Goal: Information Seeking & Learning: Learn about a topic

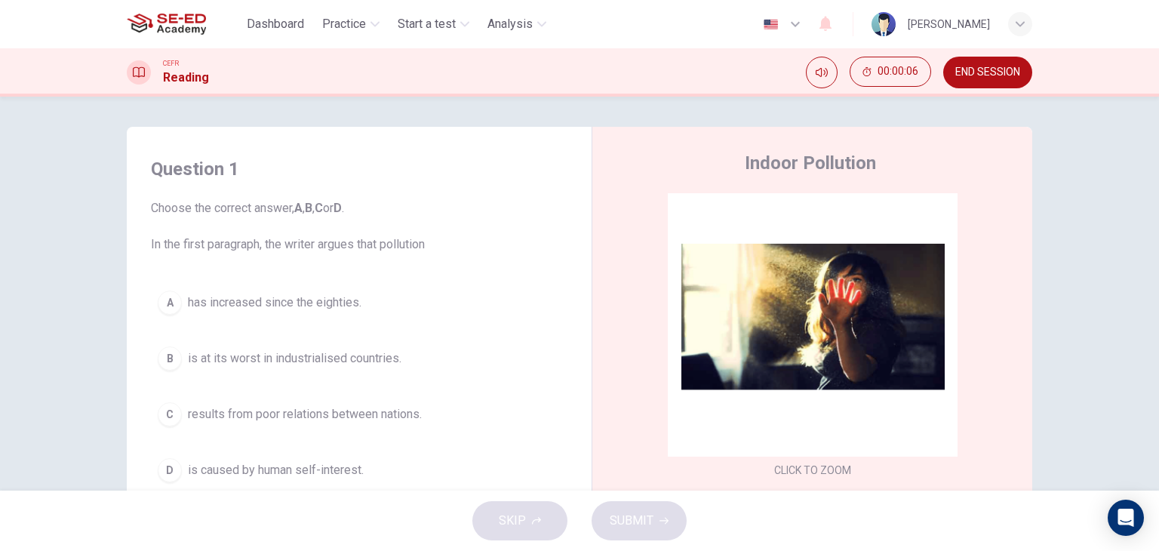
scroll to position [75, 0]
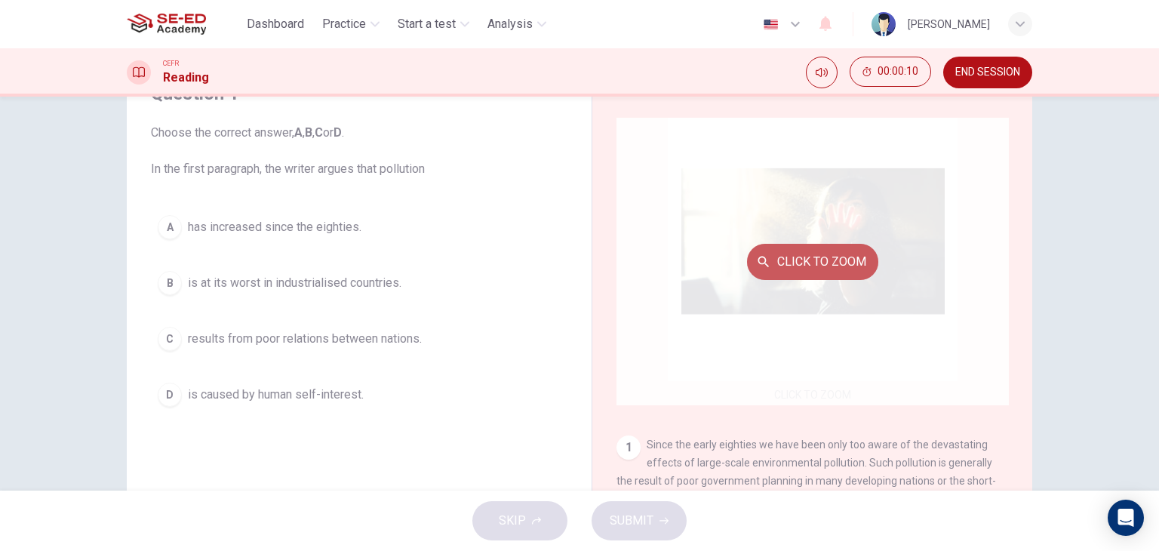
click at [818, 272] on button "Click to Zoom" at bounding box center [812, 262] width 131 height 36
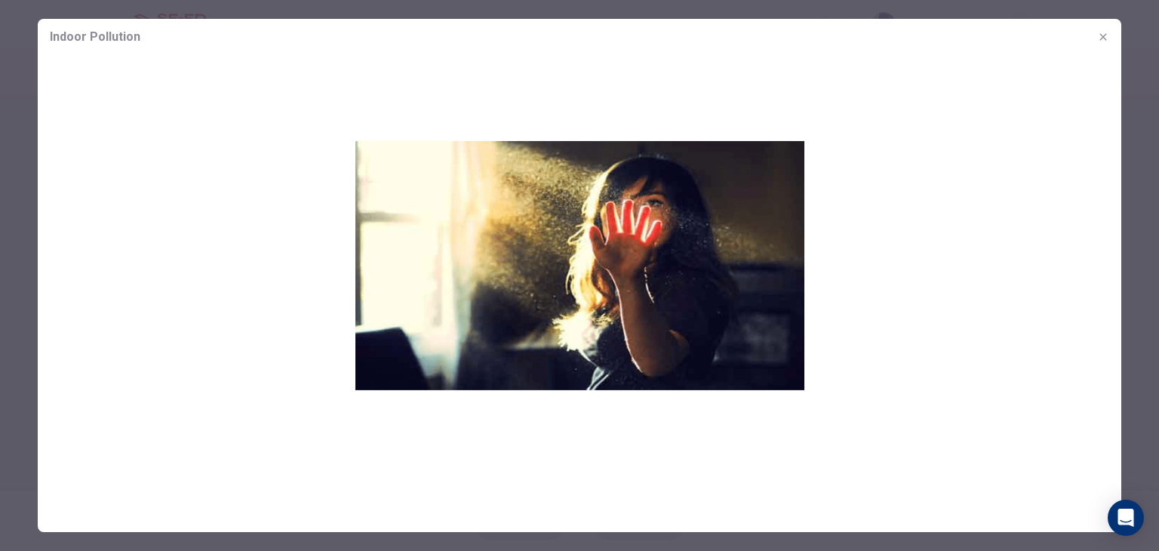
click at [1099, 35] on icon "button" at bounding box center [1103, 37] width 12 height 12
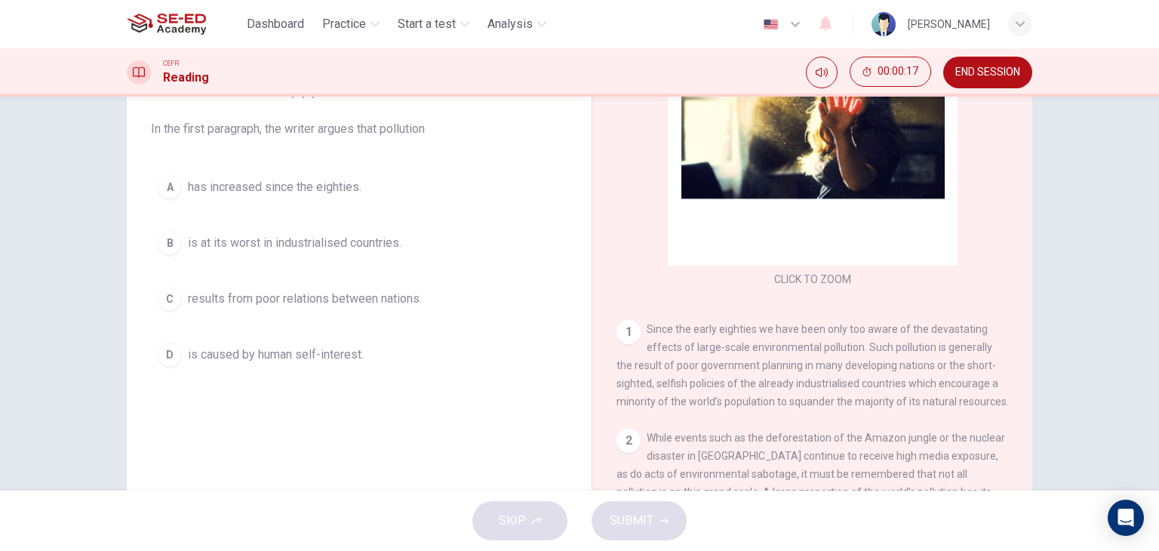
scroll to position [40, 0]
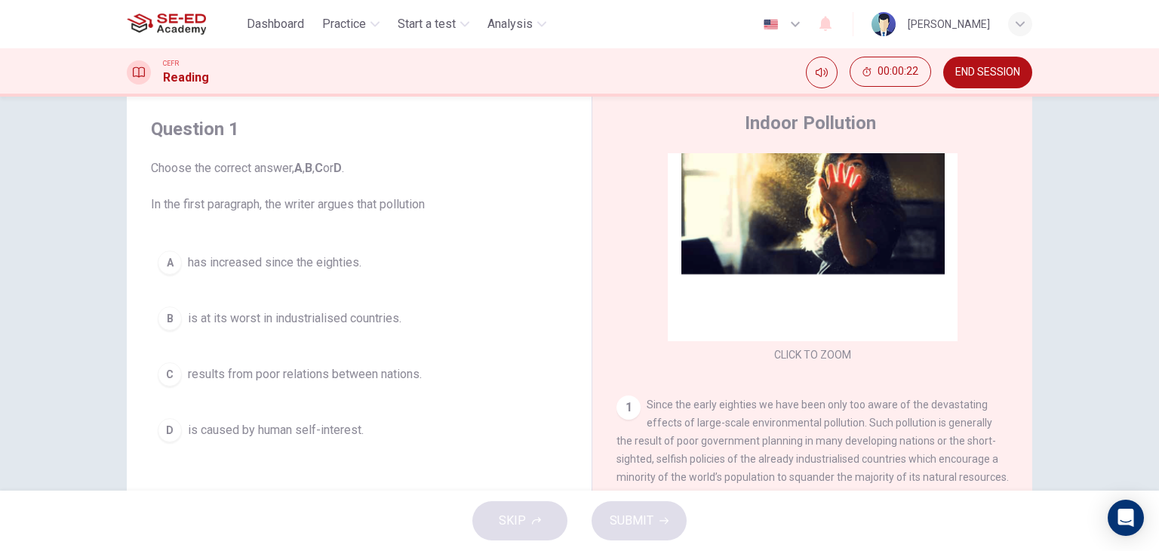
drag, startPoint x: 428, startPoint y: 204, endPoint x: 298, endPoint y: 205, distance: 129.8
click at [298, 205] on span "Choose the correct answer, A , B , C or D . In the first paragraph, the writer …" at bounding box center [359, 186] width 416 height 54
drag, startPoint x: 320, startPoint y: 201, endPoint x: 395, endPoint y: 214, distance: 76.4
click at [395, 214] on div "Question 1 Choose the correct answer, A , B , C or D . In the first paragraph, …" at bounding box center [359, 283] width 441 height 362
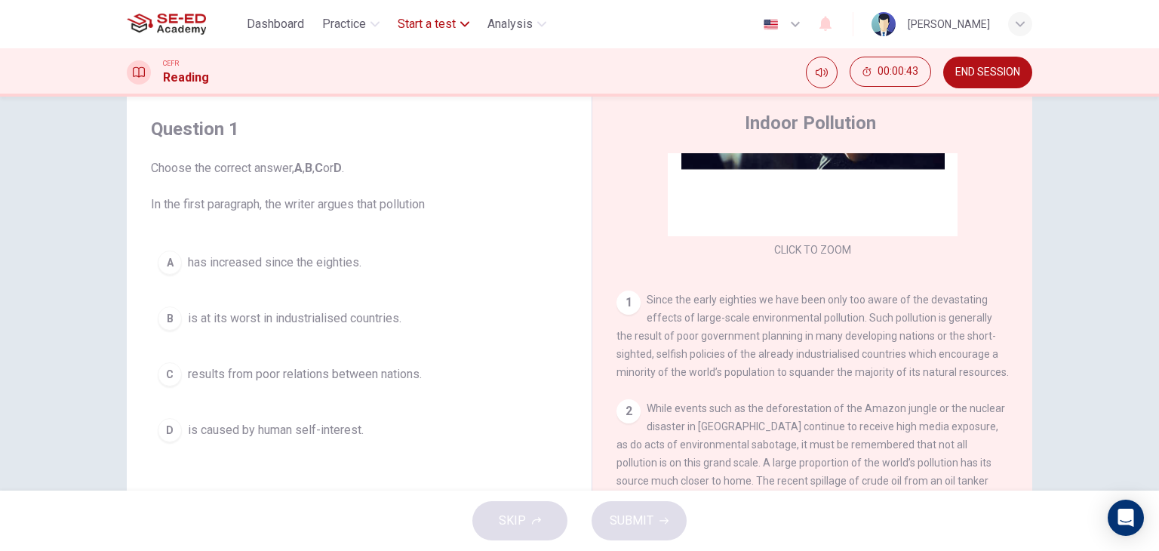
click at [459, 24] on button "Start a test" at bounding box center [434, 24] width 84 height 27
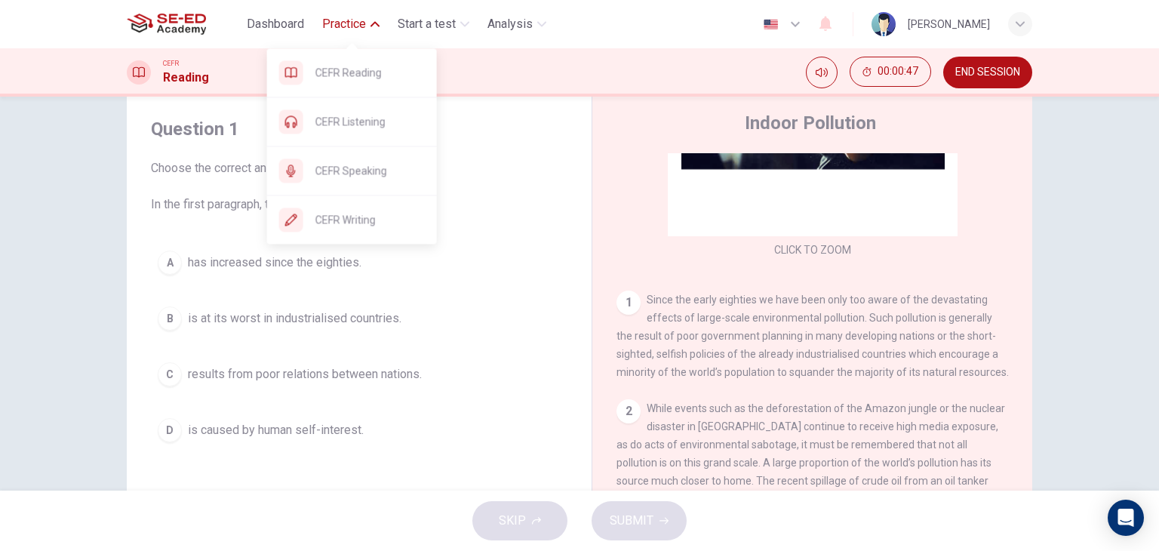
click at [370, 22] on button "Practice" at bounding box center [350, 24] width 69 height 27
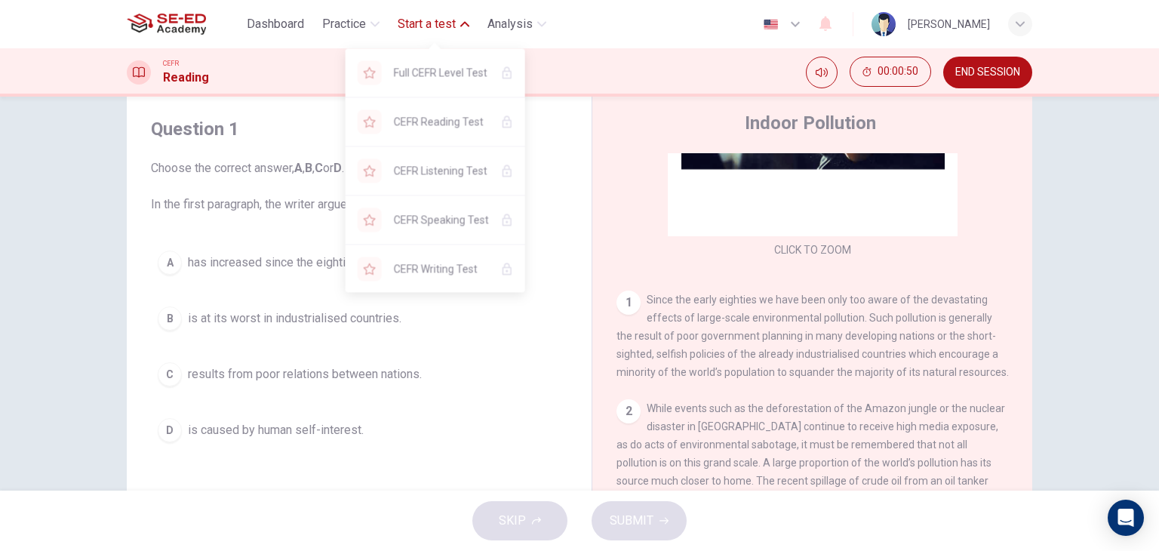
click at [438, 38] on div "Full CEFR Level Test CEFR Reading Test CEFR Listening Test CEFR Speaking Test C…" at bounding box center [436, 165] width 180 height 254
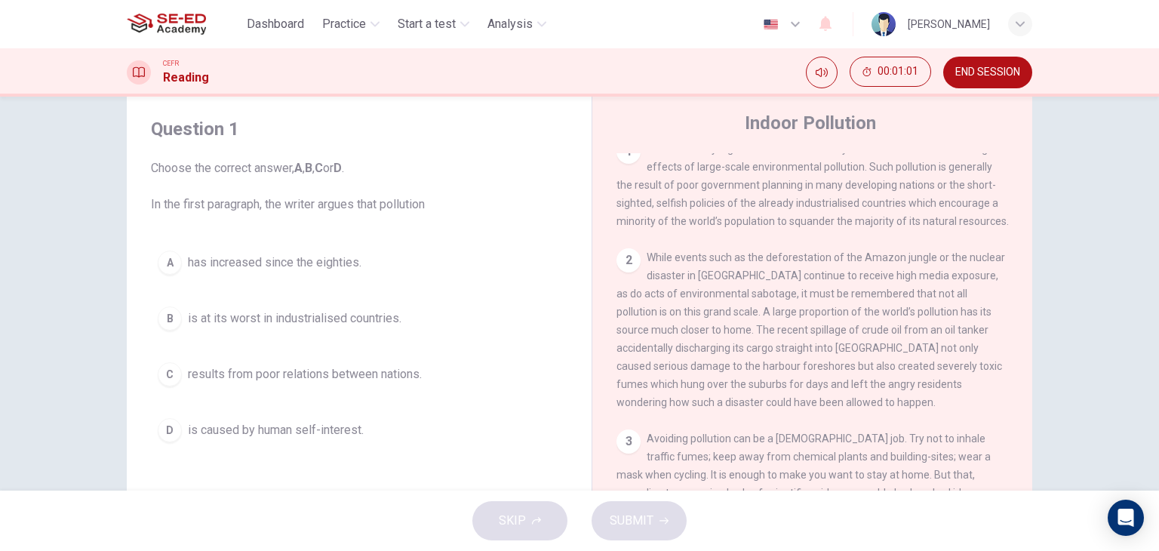
scroll to position [256, 0]
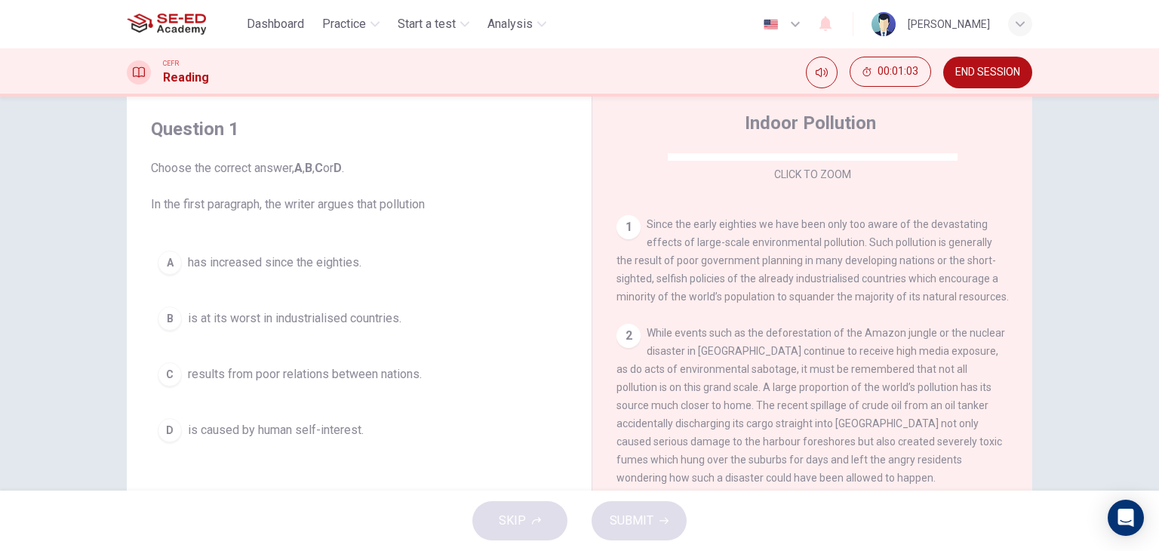
drag, startPoint x: 644, startPoint y: 224, endPoint x: 750, endPoint y: 225, distance: 105.6
click at [750, 225] on span "Since the early eighties we have been only too aware of the devastating effects…" at bounding box center [812, 260] width 392 height 85
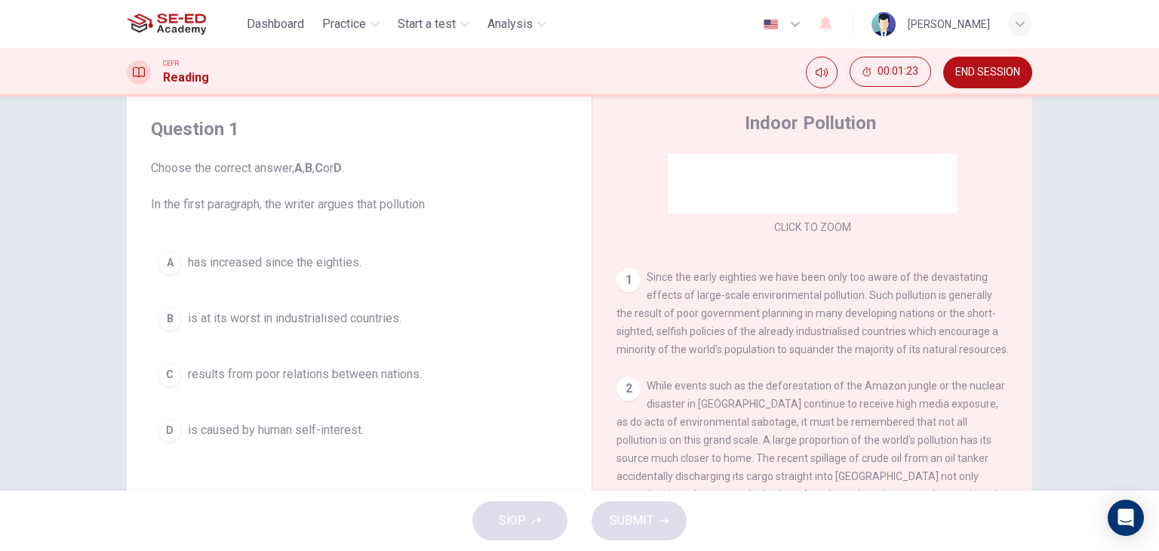
scroll to position [180, 0]
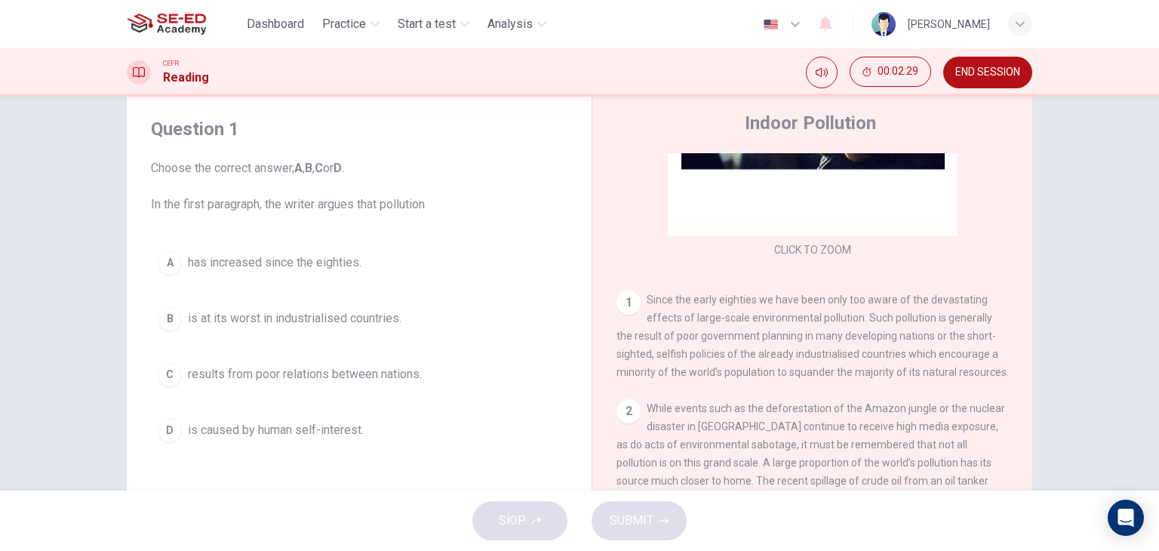
click at [976, 72] on span "END SESSION" at bounding box center [987, 72] width 65 height 12
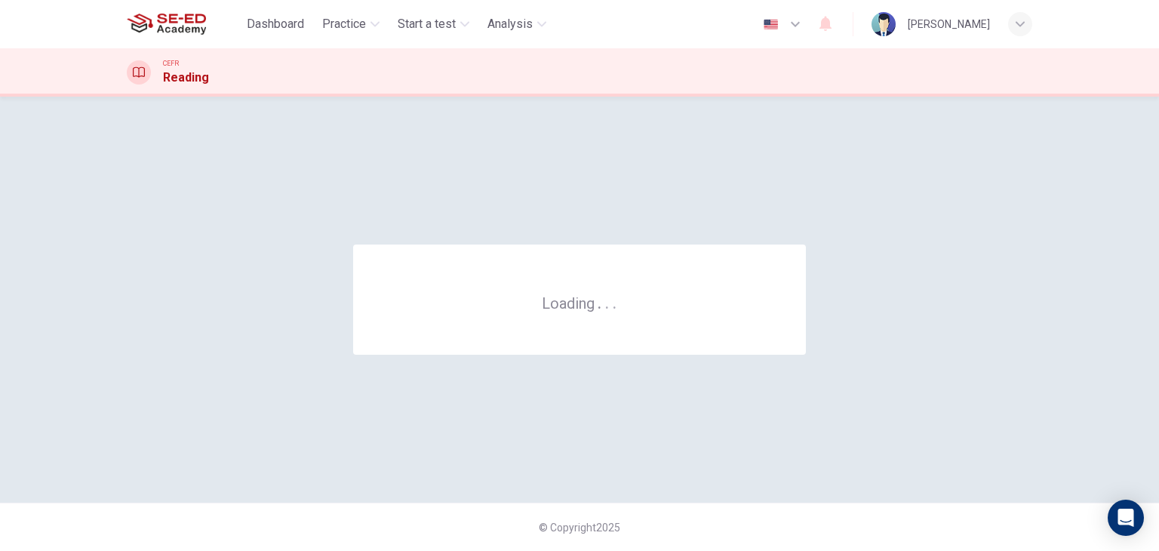
scroll to position [0, 0]
